Goal: Information Seeking & Learning: Find specific page/section

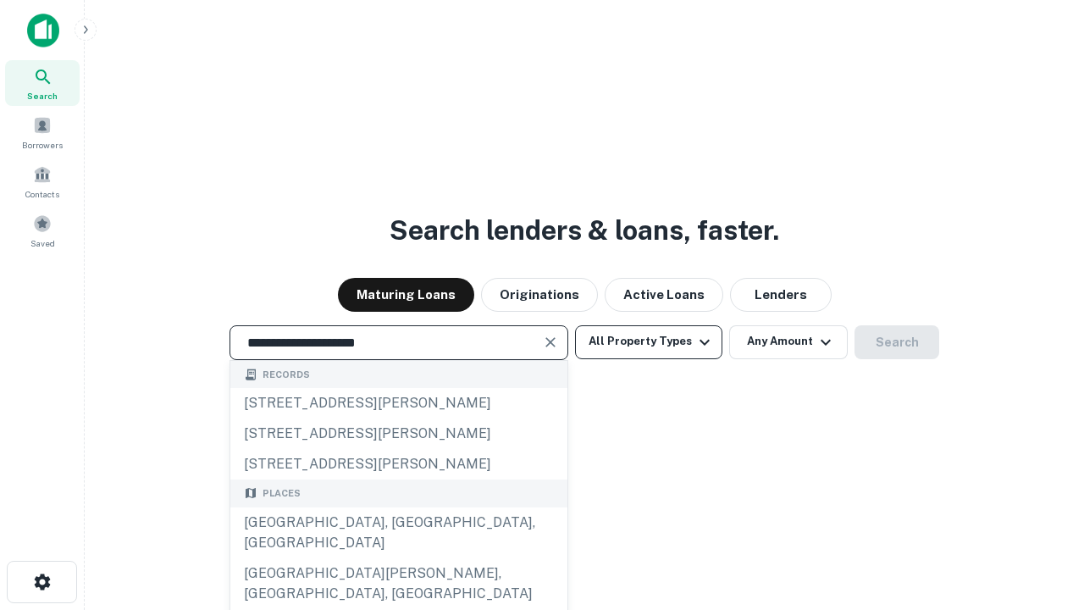
click at [398, 558] on div "[GEOGRAPHIC_DATA], [GEOGRAPHIC_DATA], [GEOGRAPHIC_DATA]" at bounding box center [398, 533] width 337 height 51
click at [649, 341] on button "All Property Types" at bounding box center [648, 342] width 147 height 34
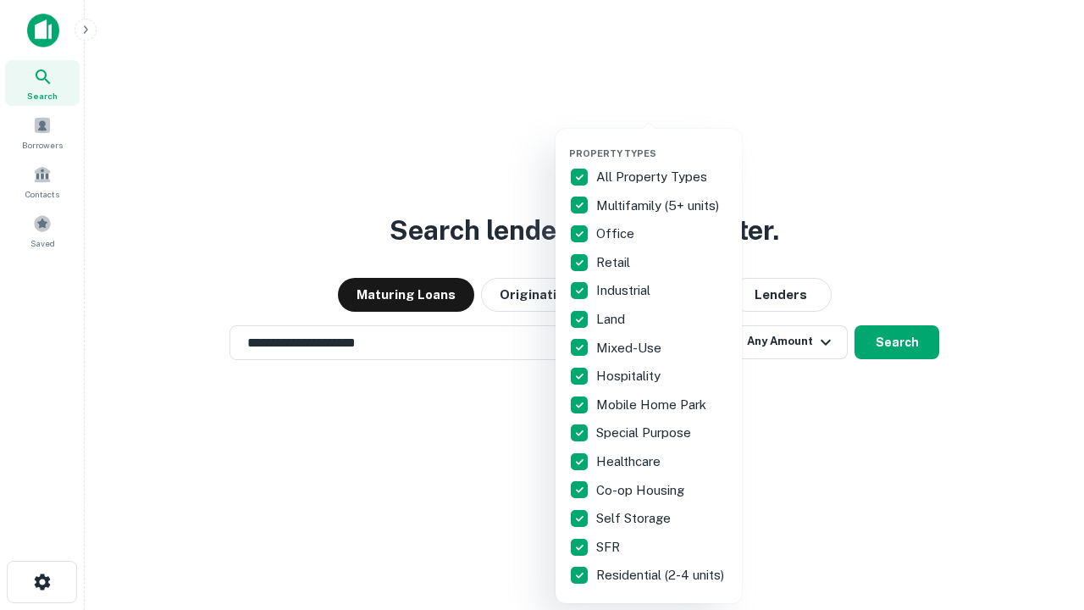
type input "**********"
click at [663, 142] on button "button" at bounding box center [662, 142] width 186 height 1
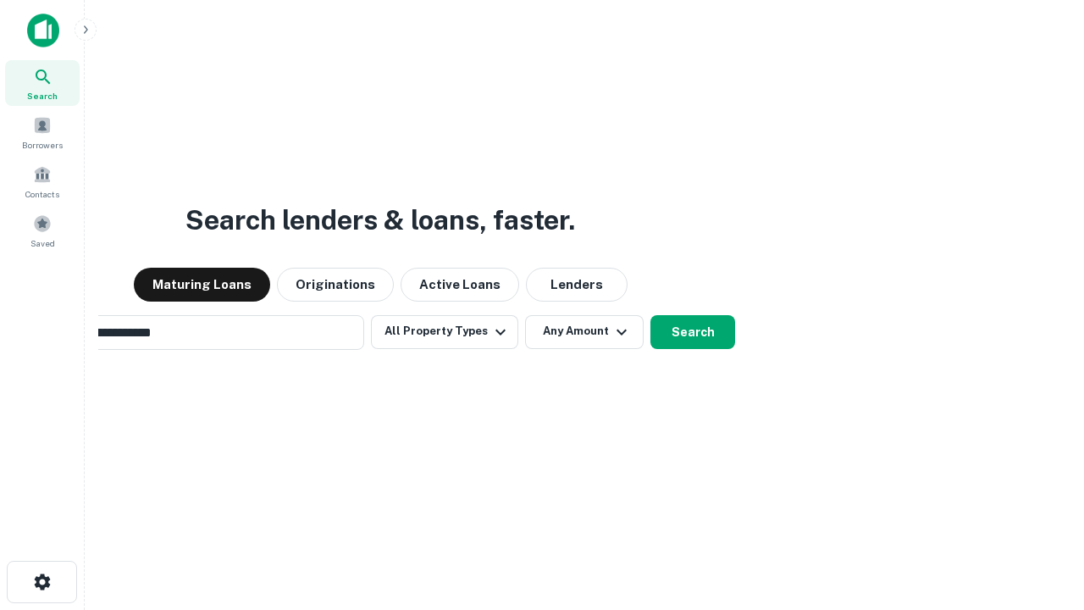
scroll to position [26, 0]
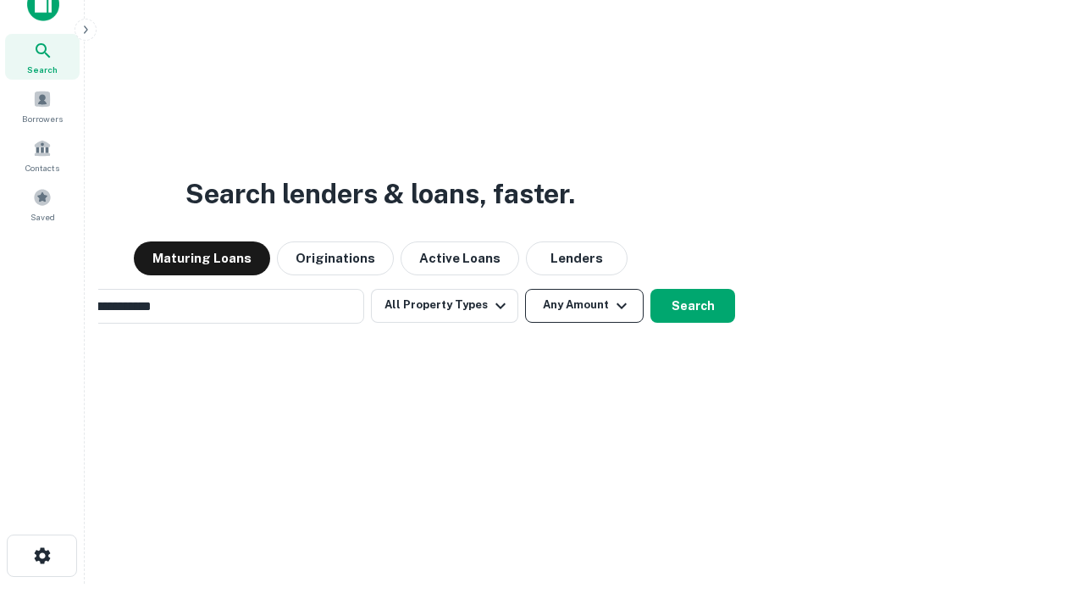
click at [525, 289] on button "Any Amount" at bounding box center [584, 306] width 119 height 34
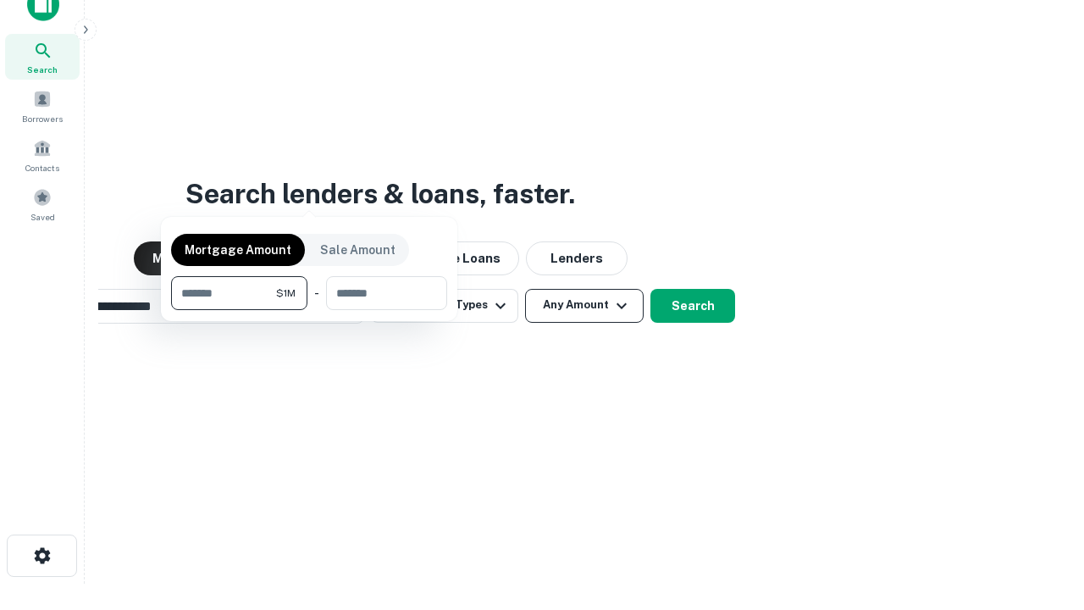
scroll to position [122, 480]
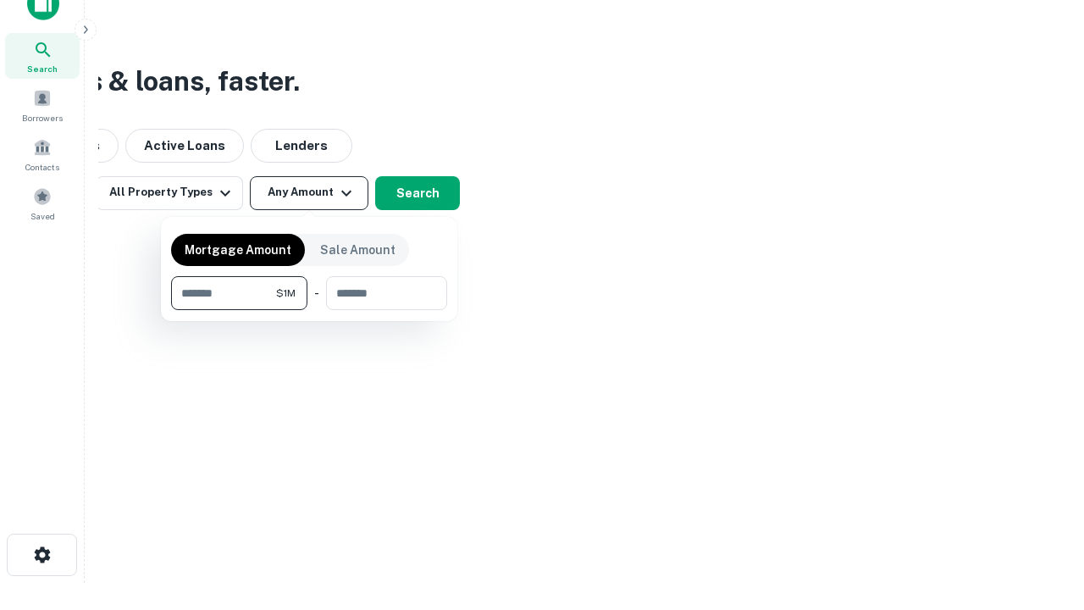
type input "*******"
click at [309, 310] on button "button" at bounding box center [309, 310] width 276 height 1
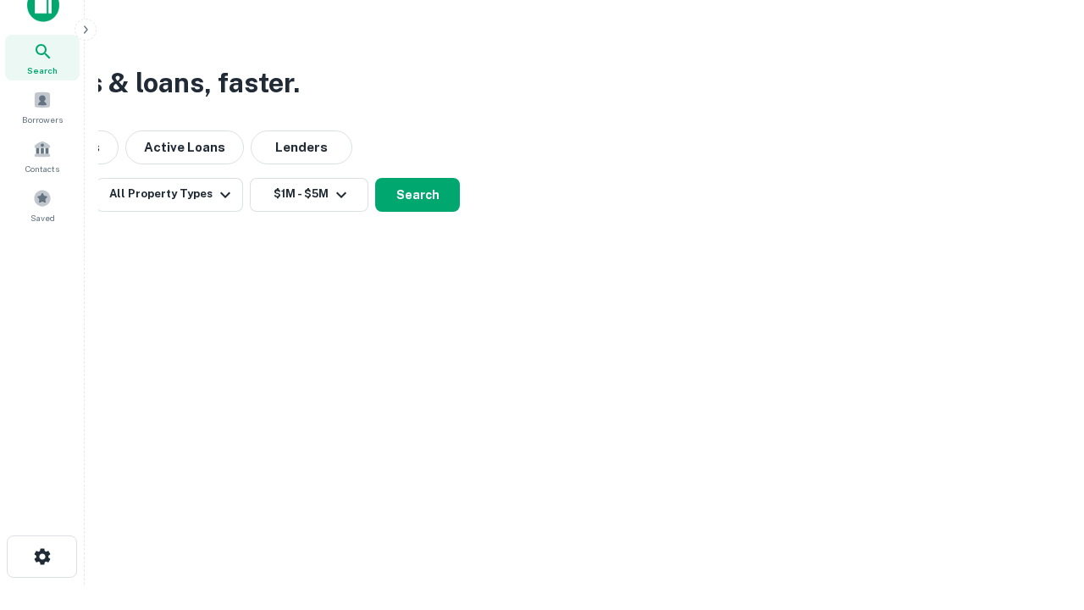
scroll to position [10, 313]
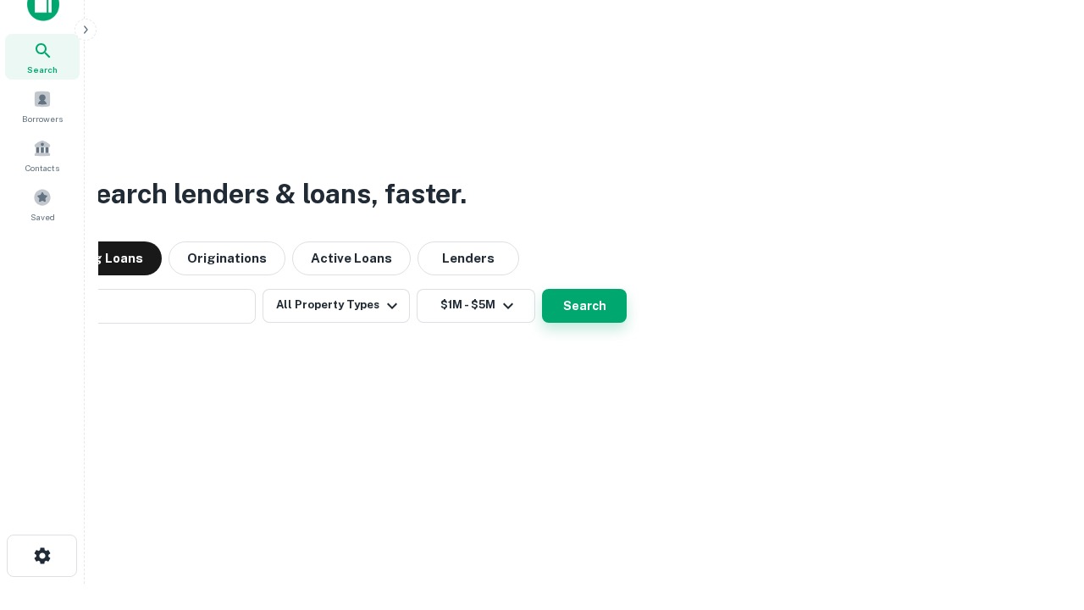
click at [542, 289] on button "Search" at bounding box center [584, 306] width 85 height 34
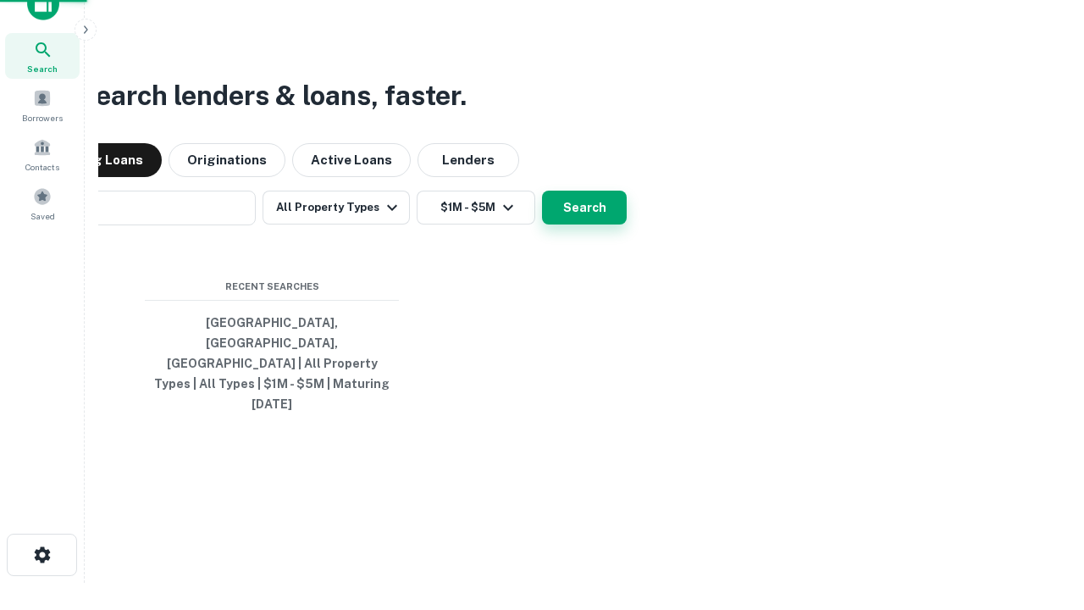
scroll to position [45, 480]
